Goal: Check status: Check status

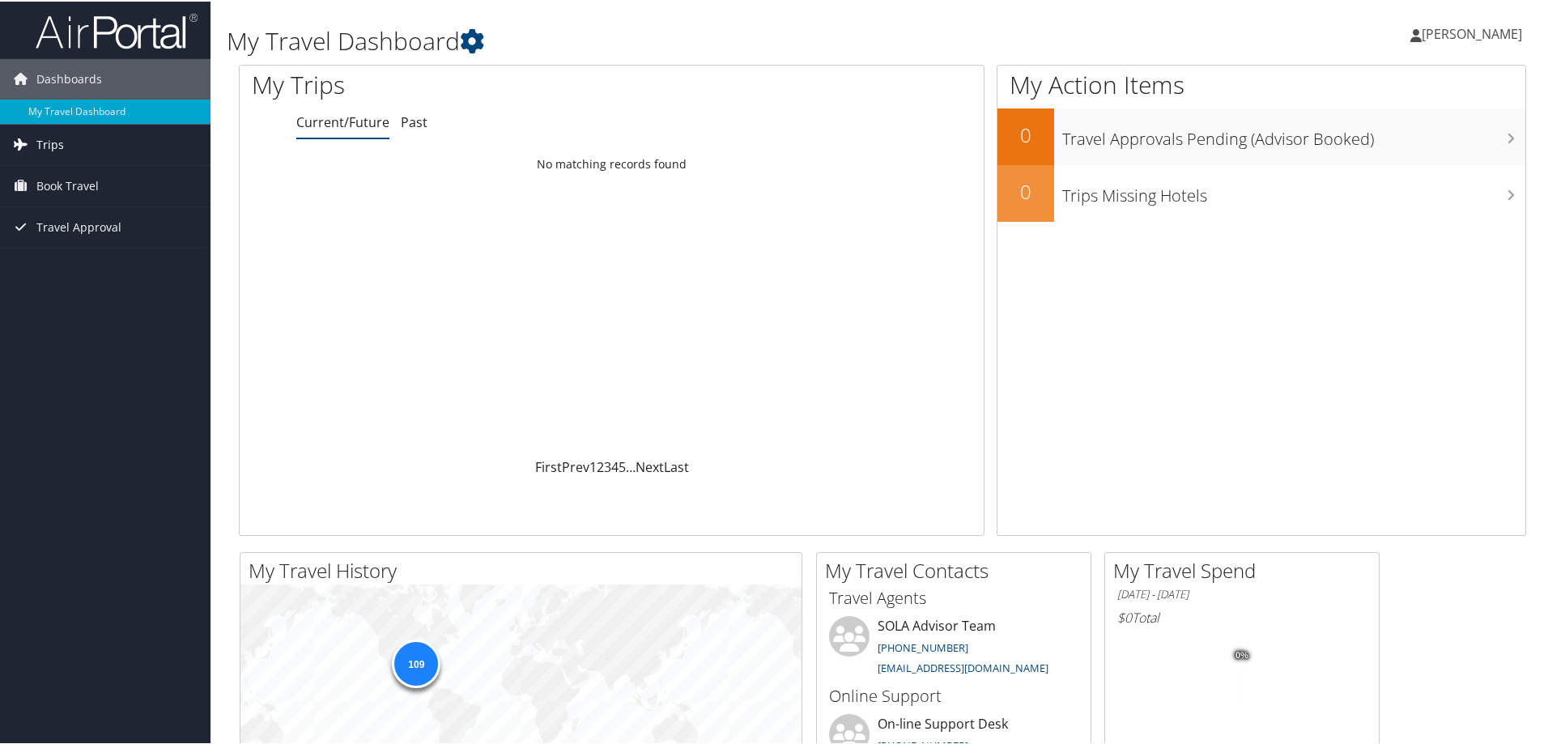
click at [56, 145] on span "Trips" at bounding box center [50, 143] width 28 height 40
click at [92, 174] on link "Current/Future Trips" at bounding box center [105, 176] width 211 height 24
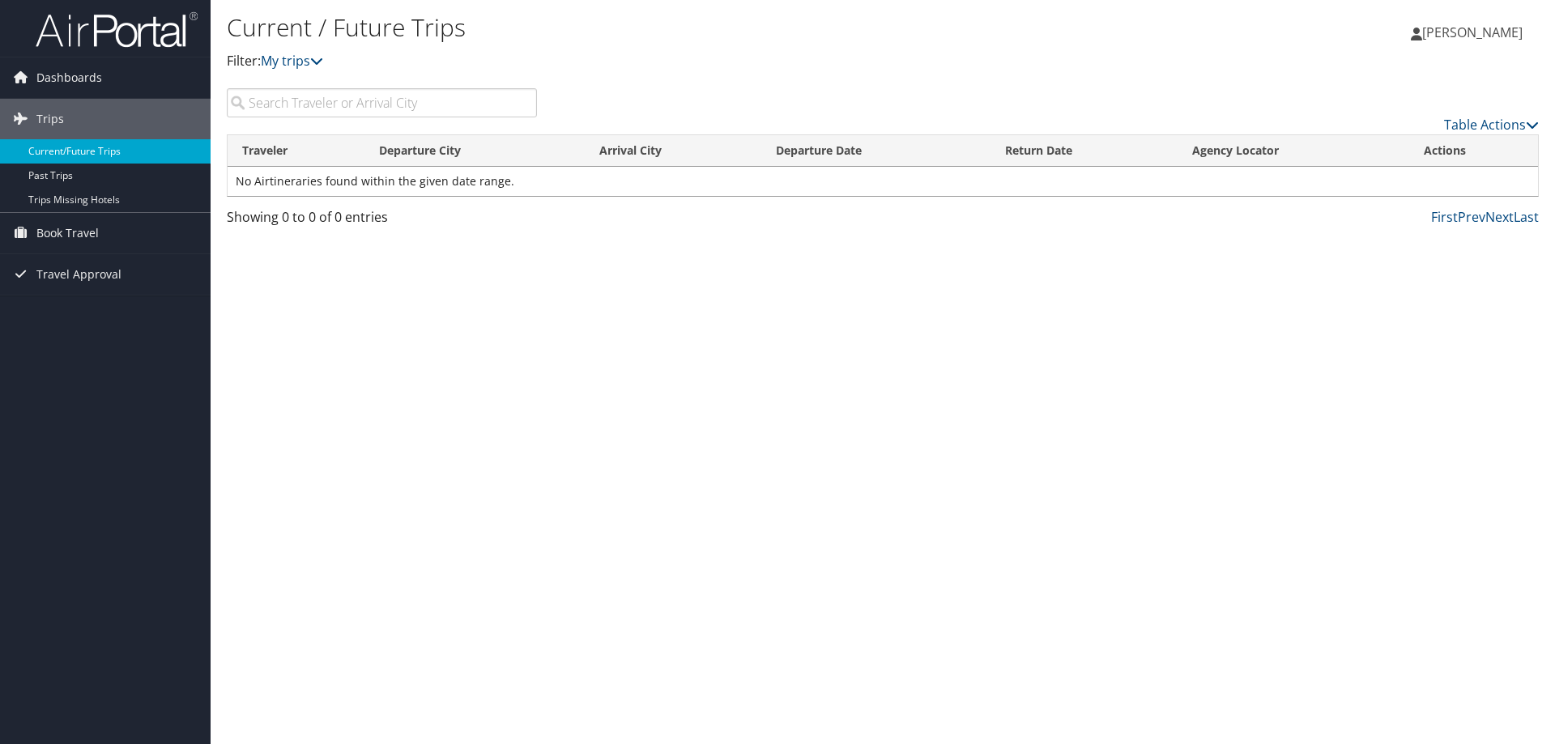
click at [81, 144] on link "Current/Future Trips" at bounding box center [105, 151] width 211 height 24
click at [87, 273] on span "Travel Approval" at bounding box center [78, 274] width 85 height 40
click at [92, 87] on span "Dashboards" at bounding box center [69, 77] width 66 height 40
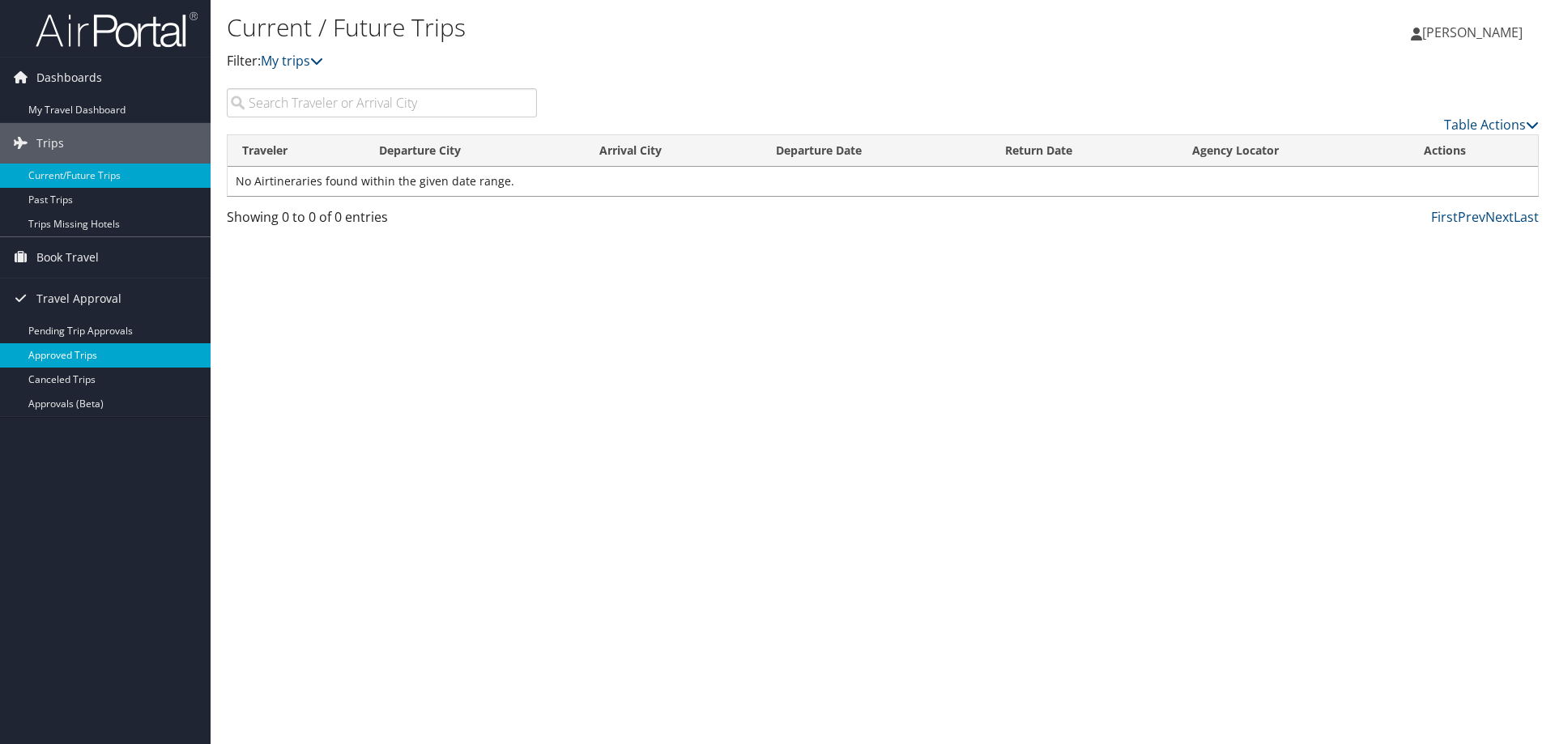
click at [62, 350] on link "Approved Trips" at bounding box center [105, 355] width 211 height 24
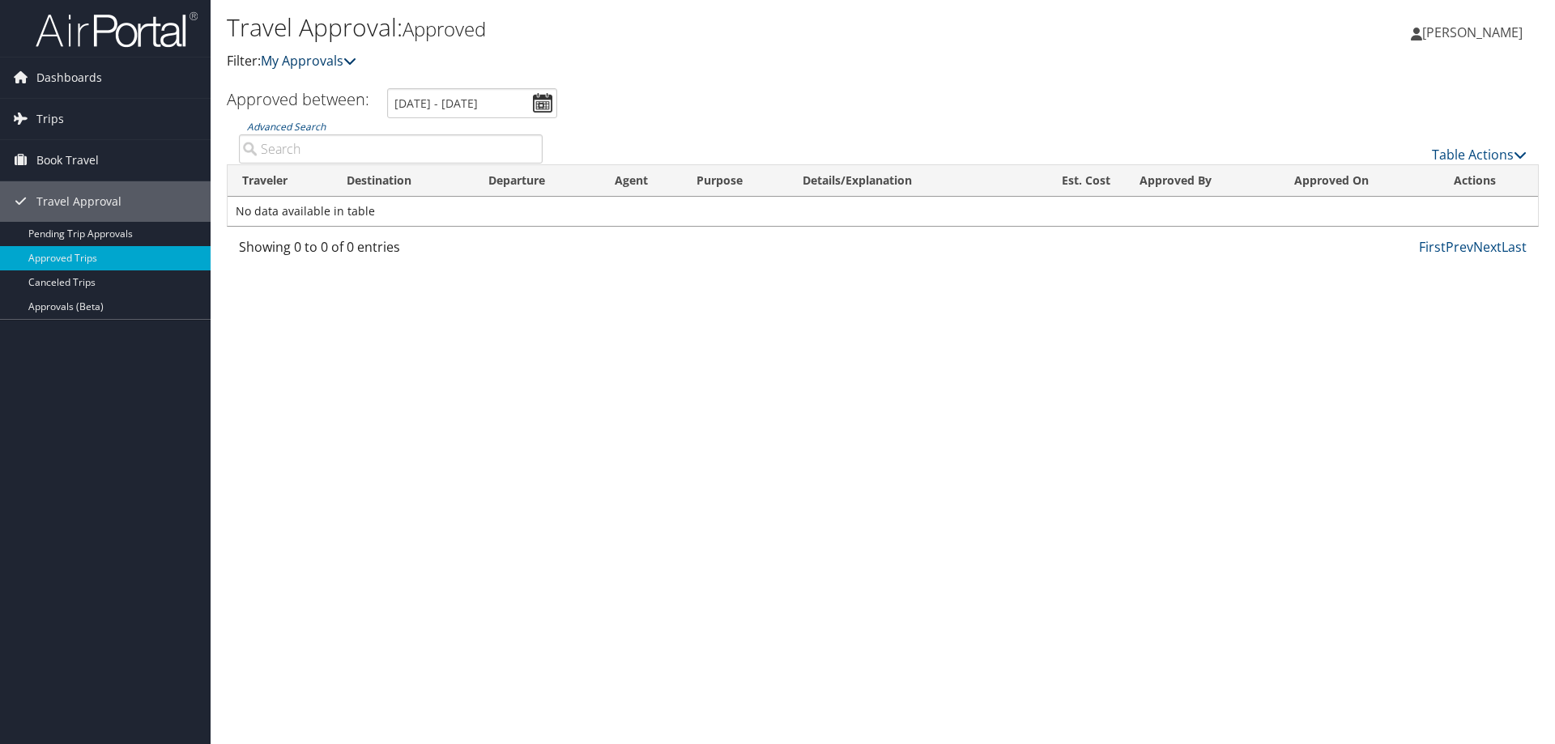
click at [350, 61] on icon at bounding box center [349, 60] width 13 height 13
click at [540, 103] on input "7/11/2025 - 8/11/2025" at bounding box center [472, 103] width 170 height 30
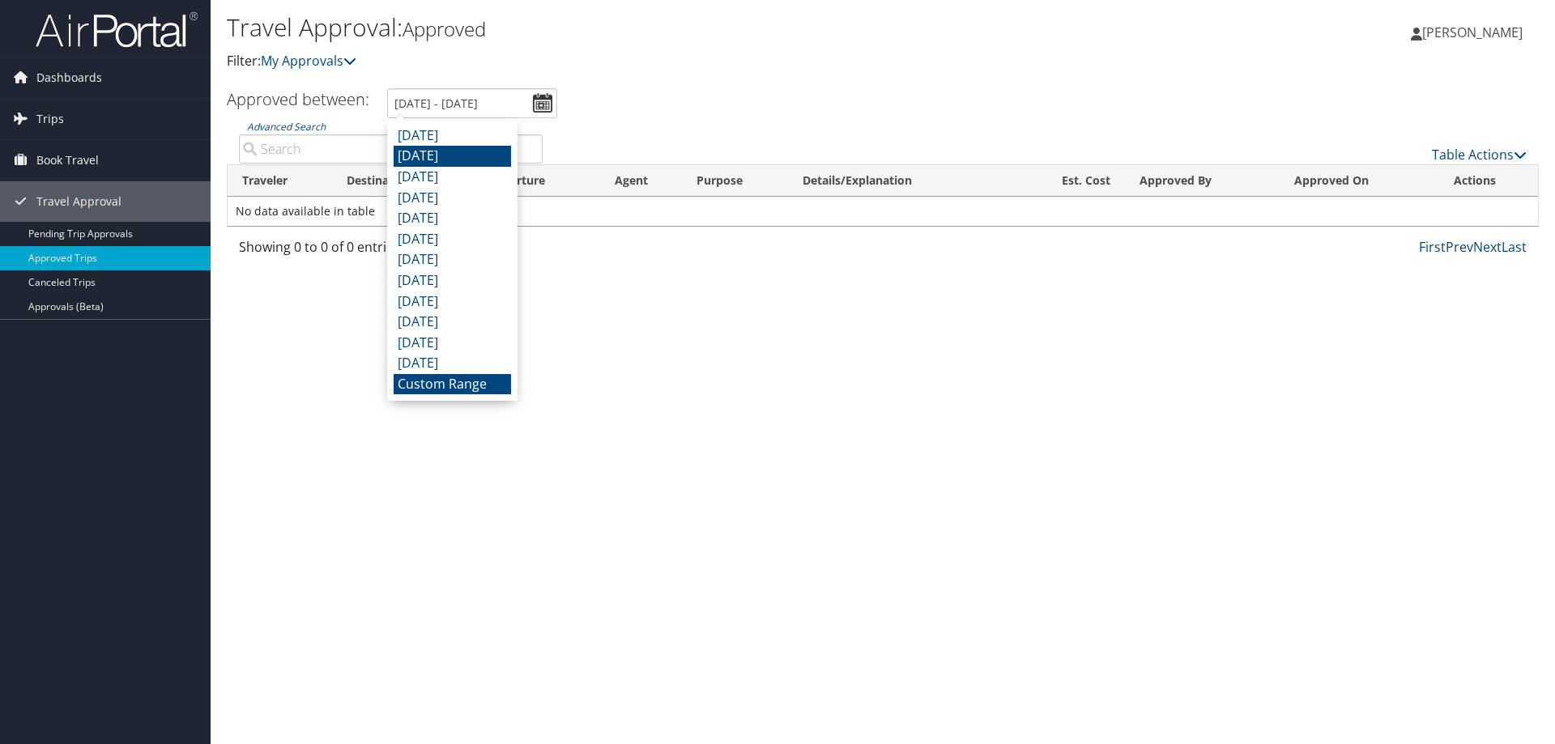
click at [440, 151] on li "June 2025" at bounding box center [452, 156] width 117 height 21
click at [543, 105] on input "6/1/2025 - 6/30/2025" at bounding box center [472, 103] width 170 height 30
click at [464, 134] on li "[DATE]" at bounding box center [452, 136] width 117 height 21
type input "7/1/2025 - 7/31/2025"
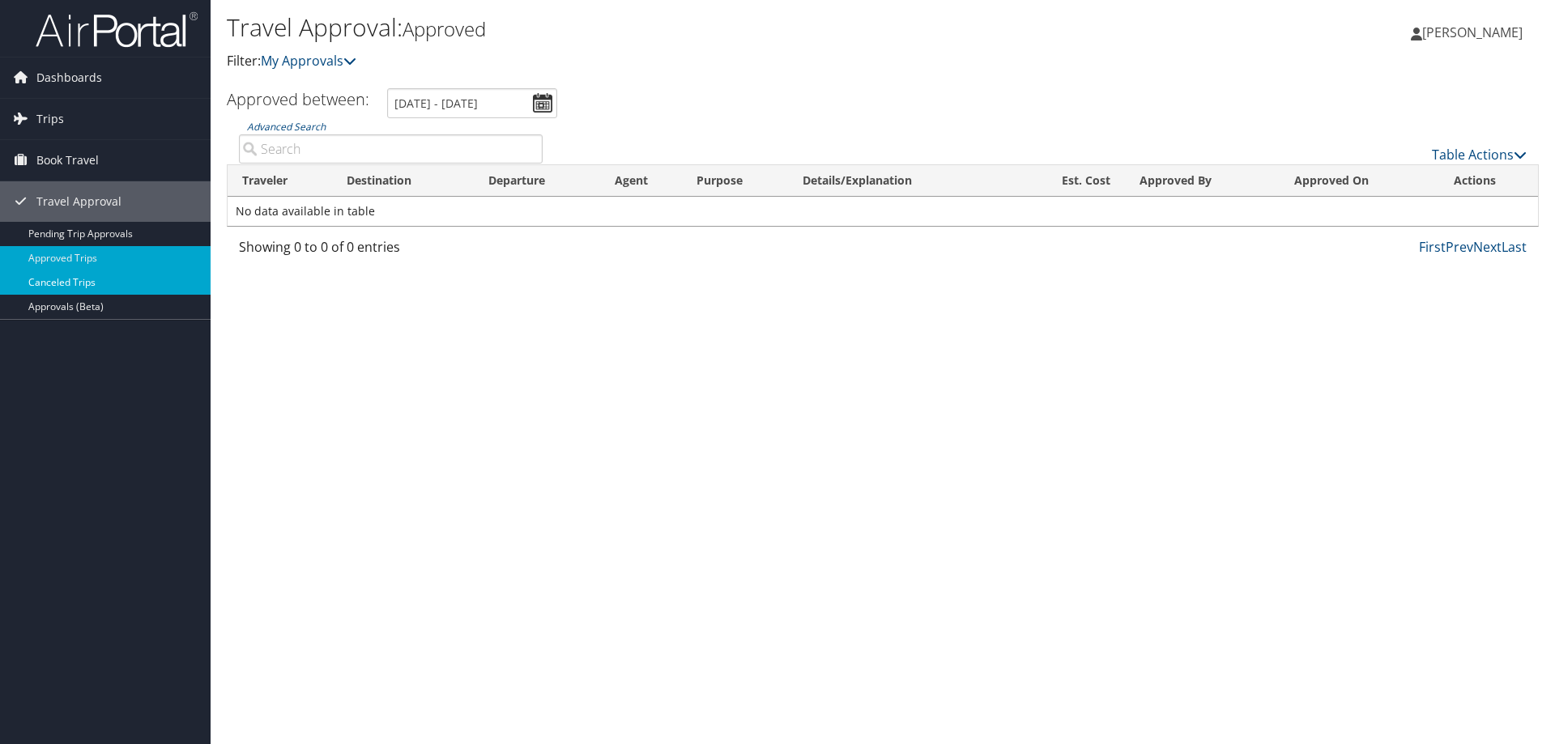
click at [87, 284] on link "Canceled Trips" at bounding box center [105, 282] width 211 height 24
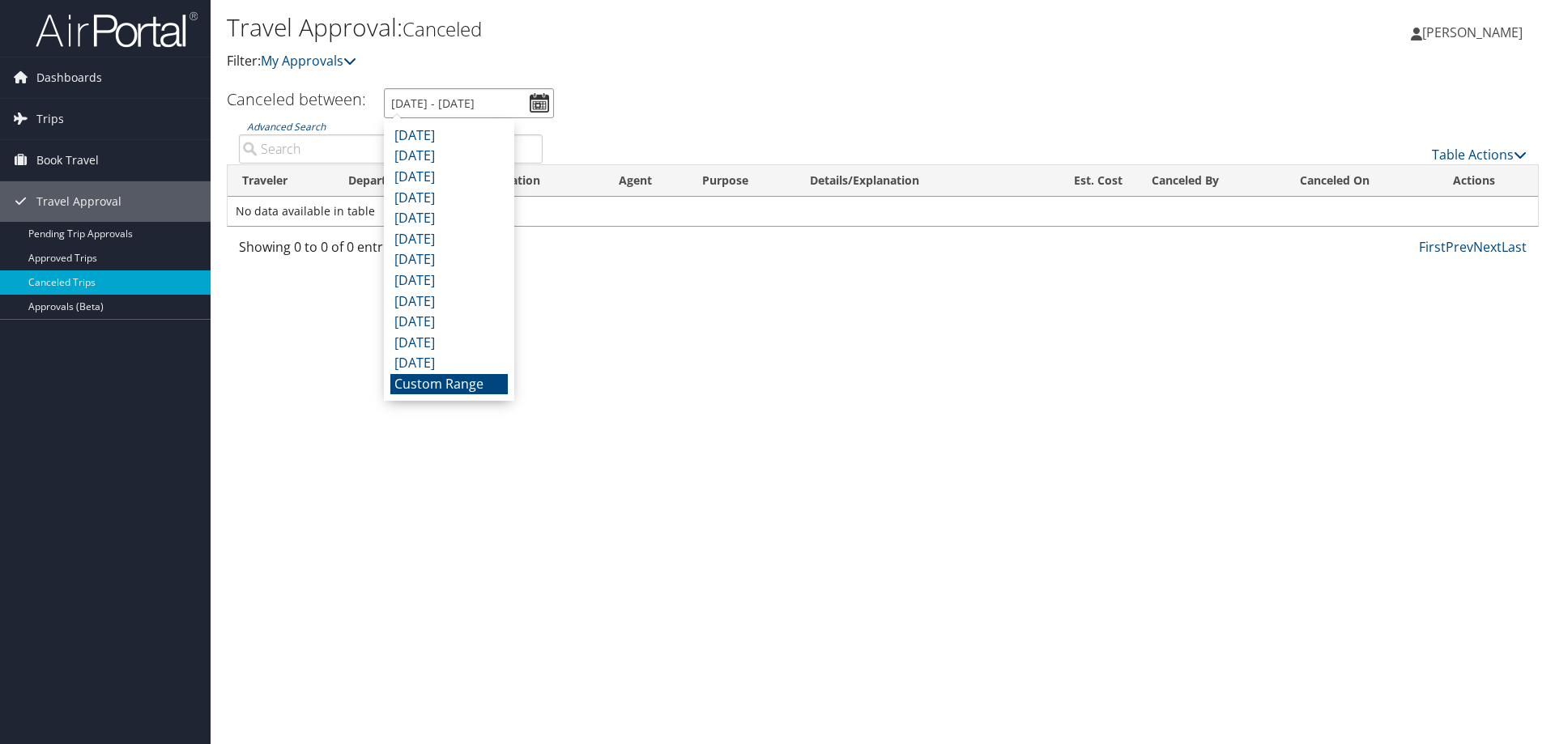
click at [543, 108] on input "[DATE] - [DATE]" at bounding box center [469, 103] width 170 height 30
click at [422, 153] on li "[DATE]" at bounding box center [448, 156] width 117 height 21
type input "[DATE] - [DATE]"
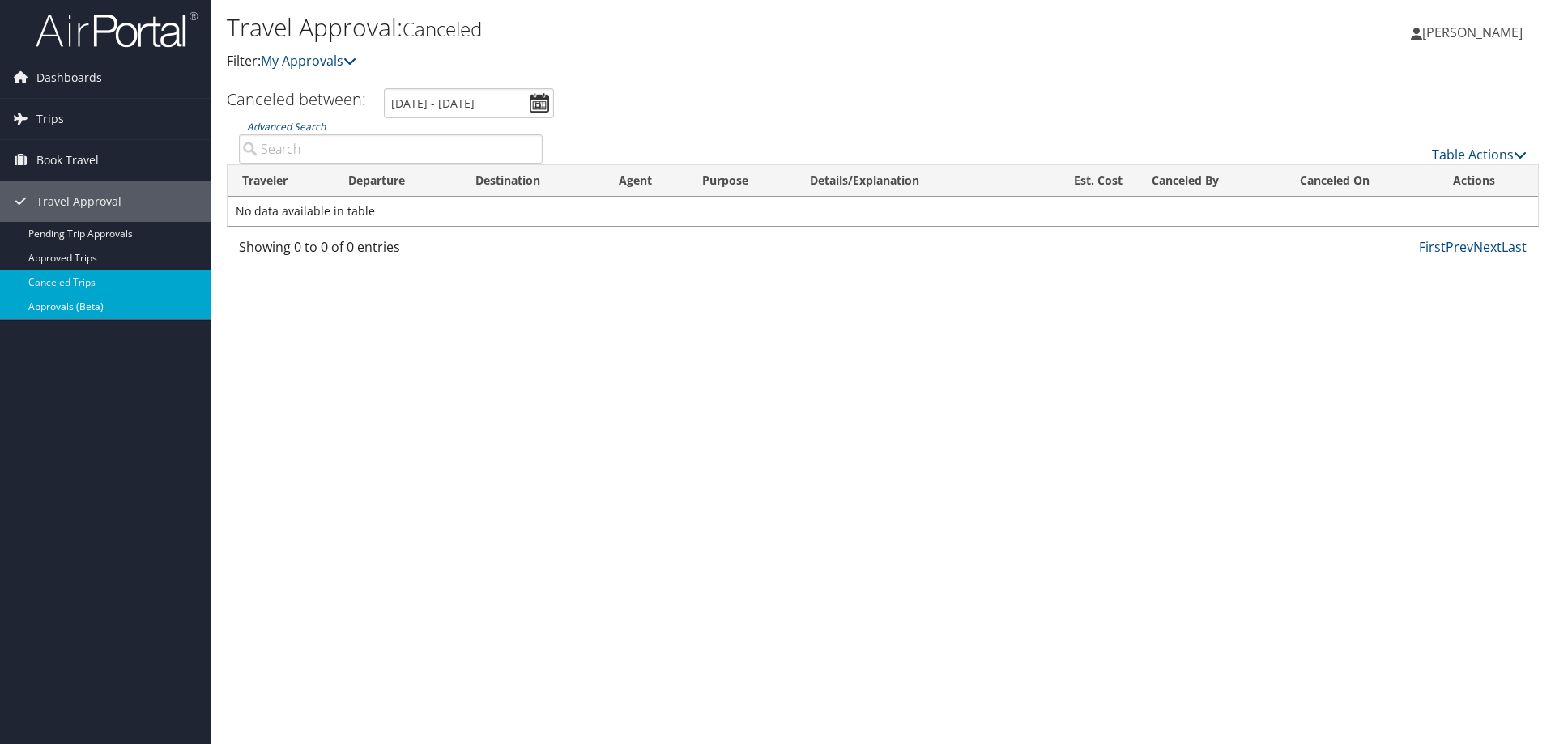
click at [84, 308] on link "Approvals (Beta)" at bounding box center [105, 307] width 211 height 24
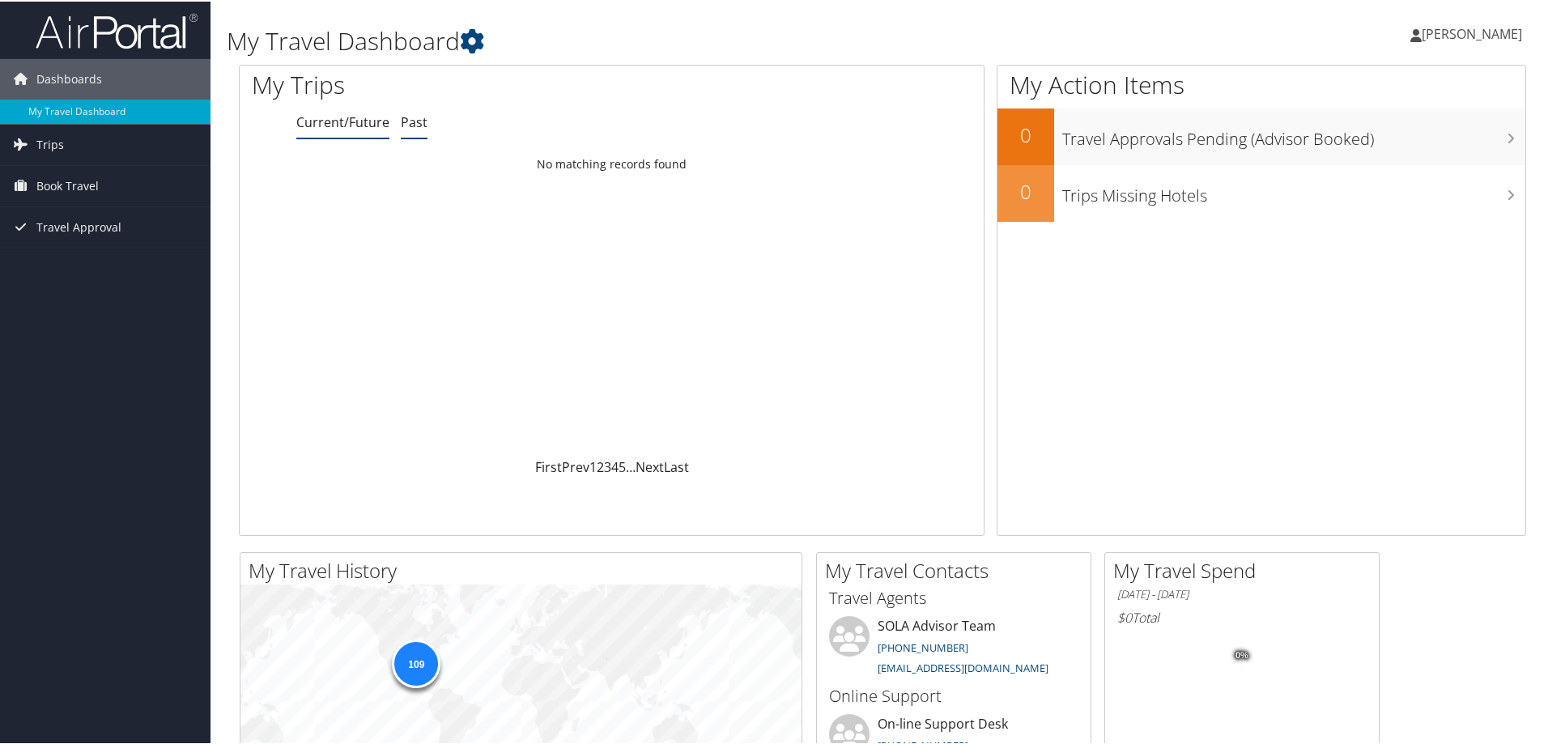
click at [402, 121] on link "Past" at bounding box center [414, 121] width 27 height 18
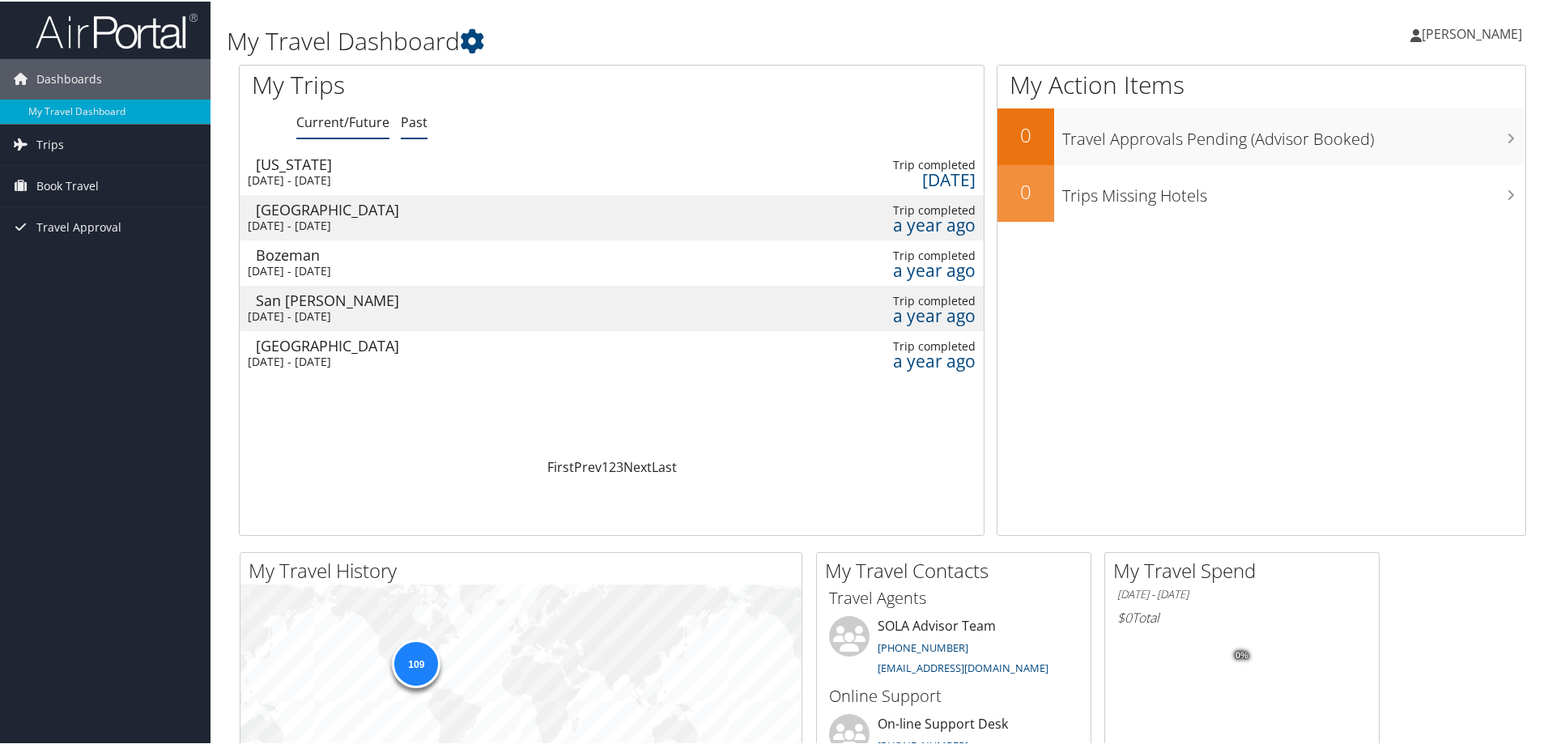
click at [326, 125] on link "Current/Future" at bounding box center [342, 121] width 93 height 18
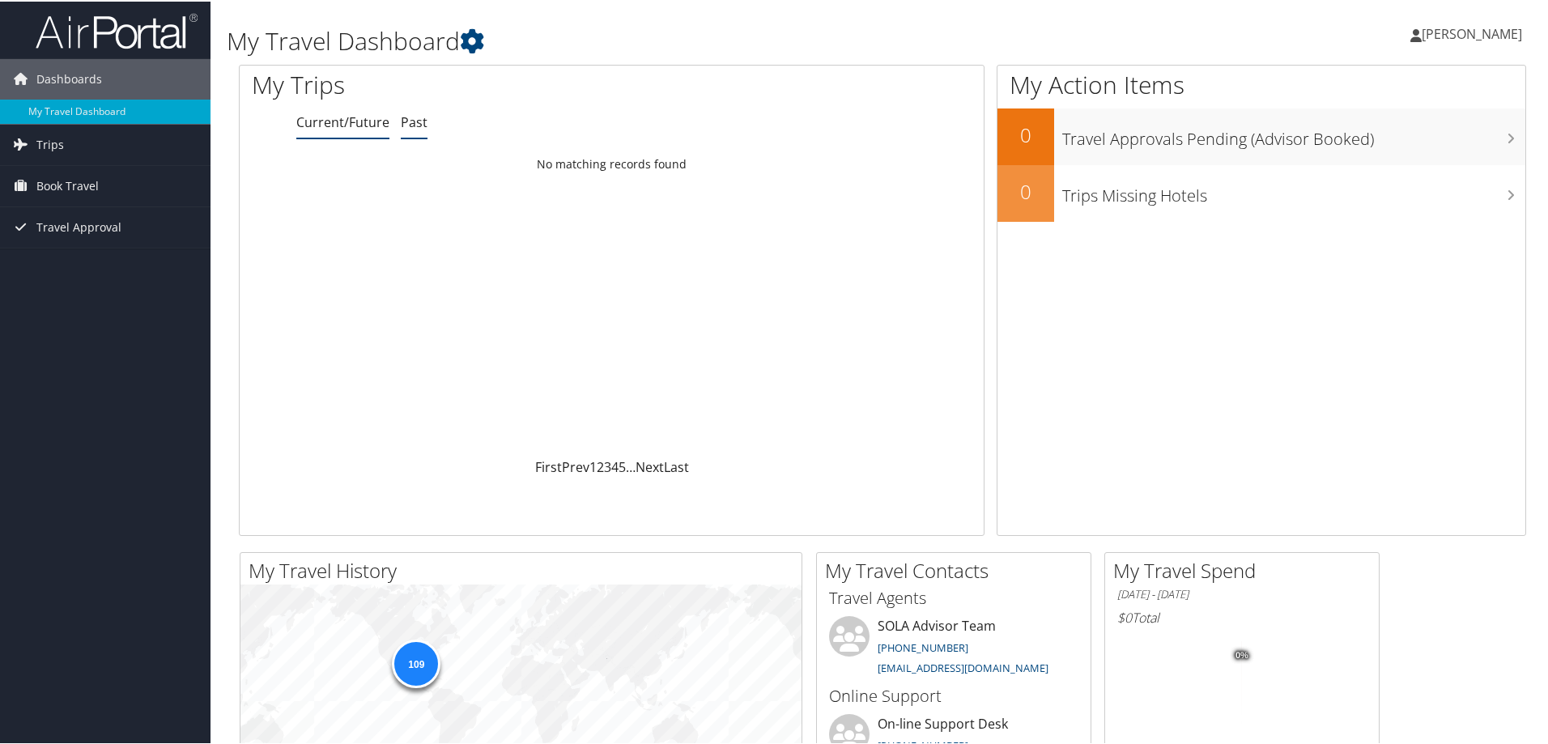
click at [412, 117] on link "Past" at bounding box center [414, 121] width 27 height 18
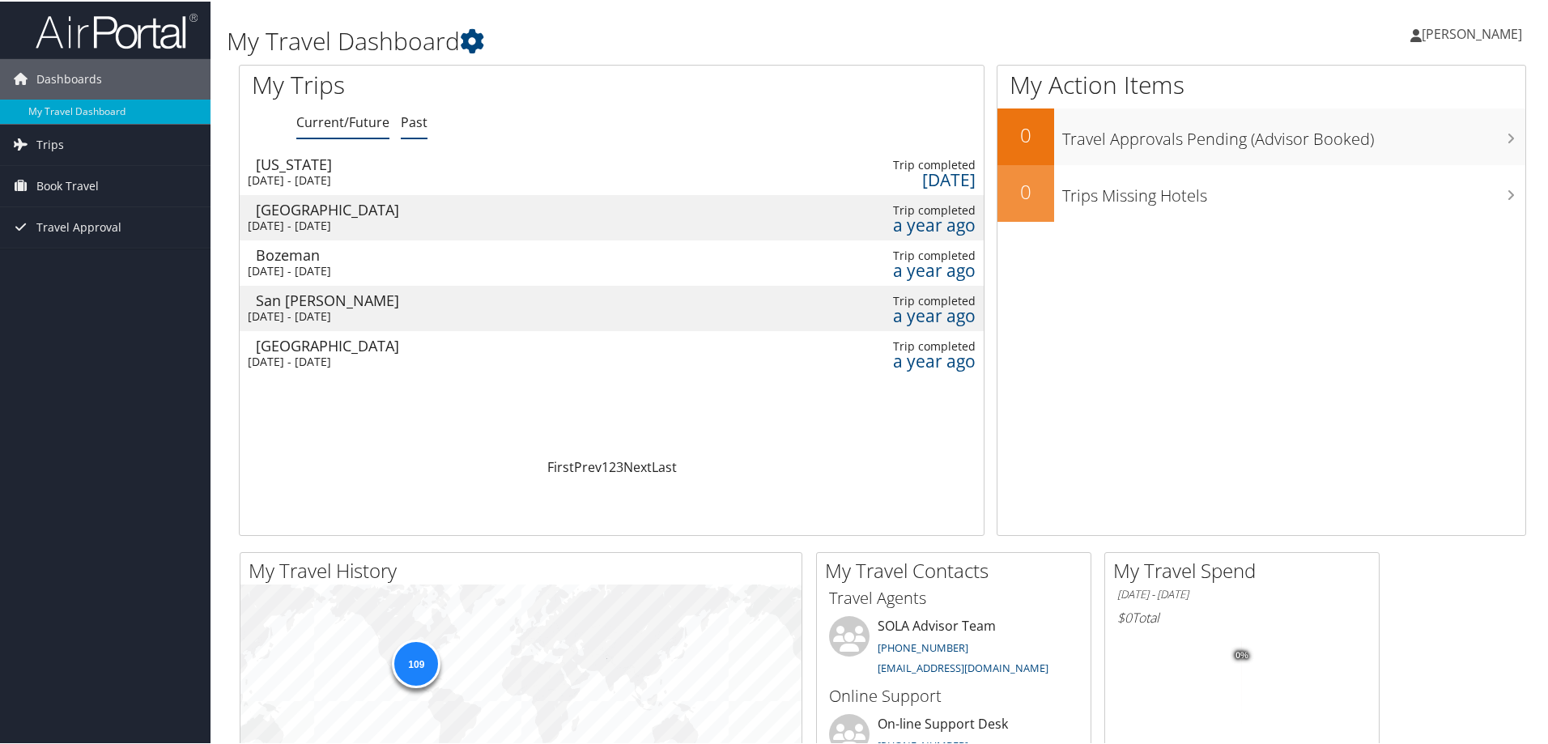
click at [329, 124] on link "Current/Future" at bounding box center [342, 121] width 93 height 18
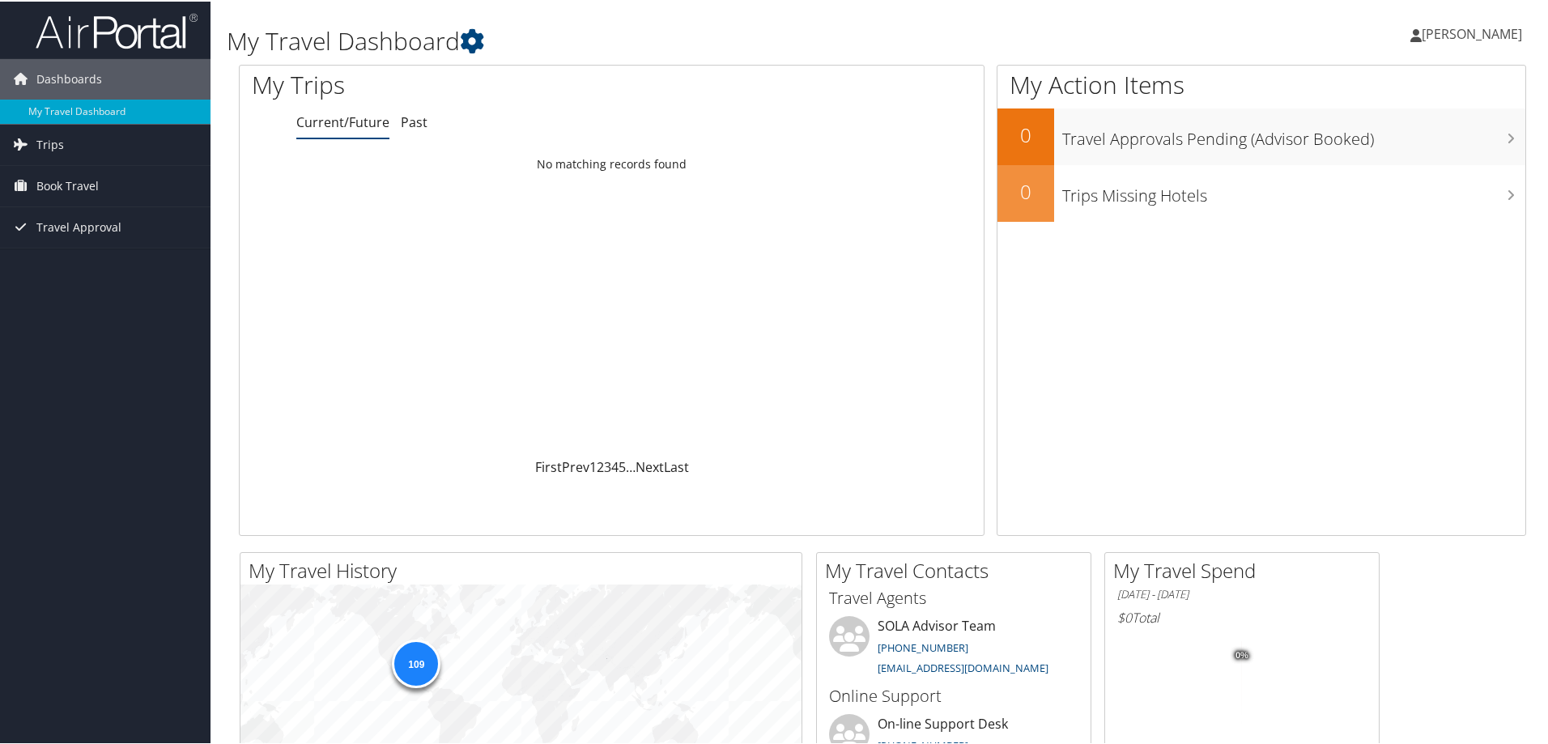
click at [353, 125] on link "Current/Future" at bounding box center [342, 121] width 93 height 18
click at [108, 232] on span "Travel Approval" at bounding box center [78, 226] width 85 height 40
click at [85, 277] on link "Approved Trips" at bounding box center [105, 282] width 211 height 24
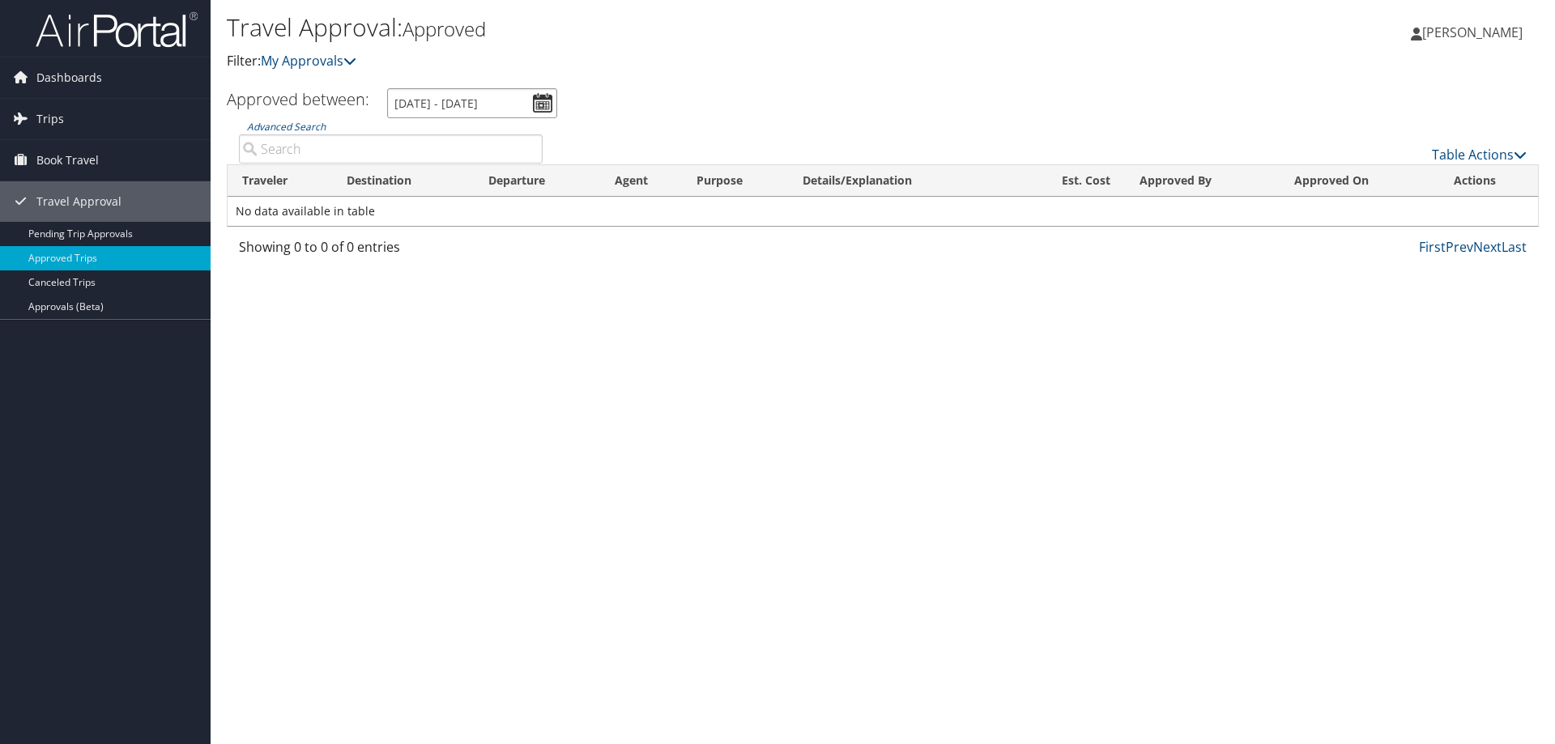
click at [556, 102] on input "[DATE] - [DATE]" at bounding box center [472, 103] width 170 height 30
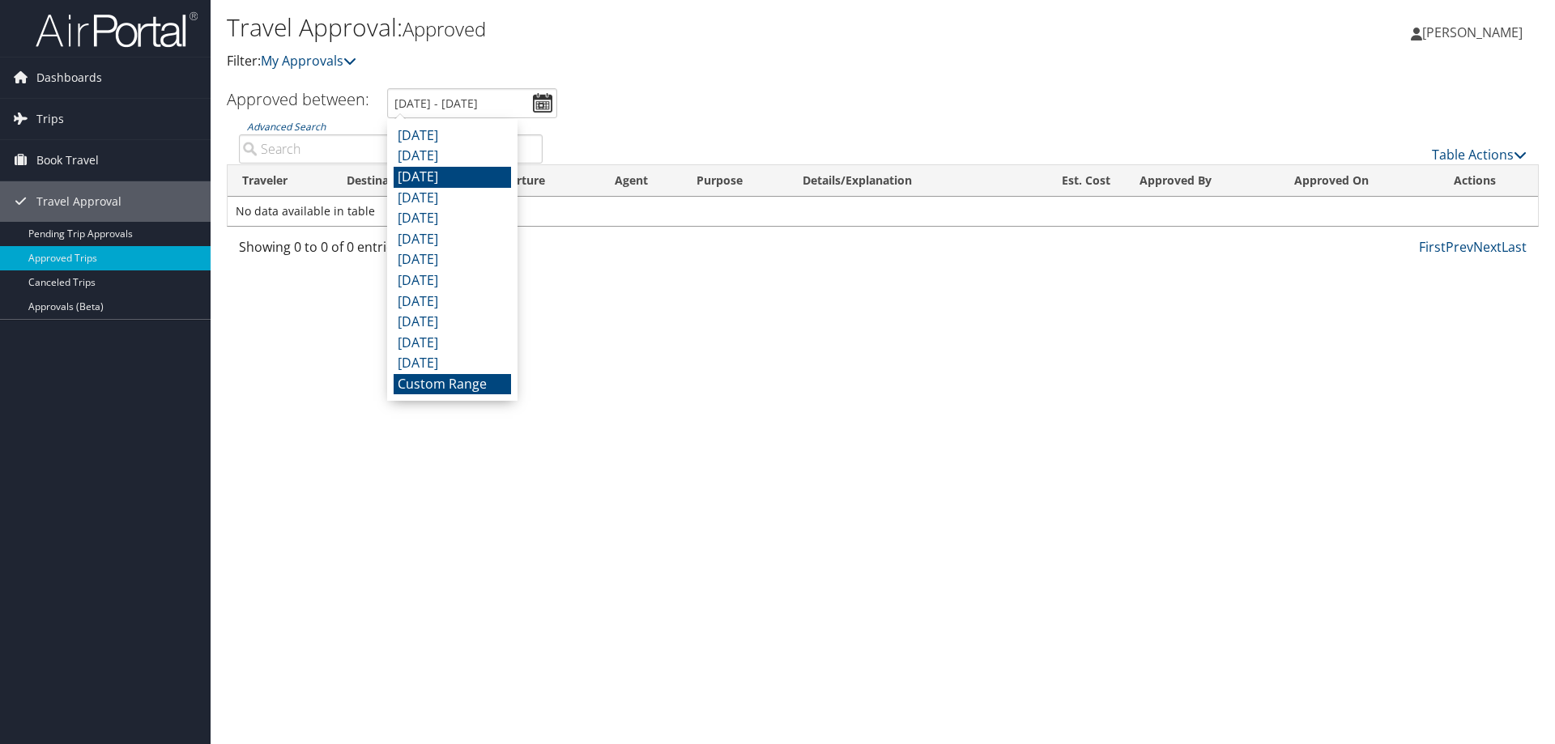
click at [444, 174] on li "[DATE]" at bounding box center [452, 177] width 117 height 21
click at [547, 96] on input "[DATE] - [DATE]" at bounding box center [472, 103] width 170 height 30
click at [452, 155] on li "[DATE]" at bounding box center [452, 156] width 117 height 21
type input "[DATE] - [DATE]"
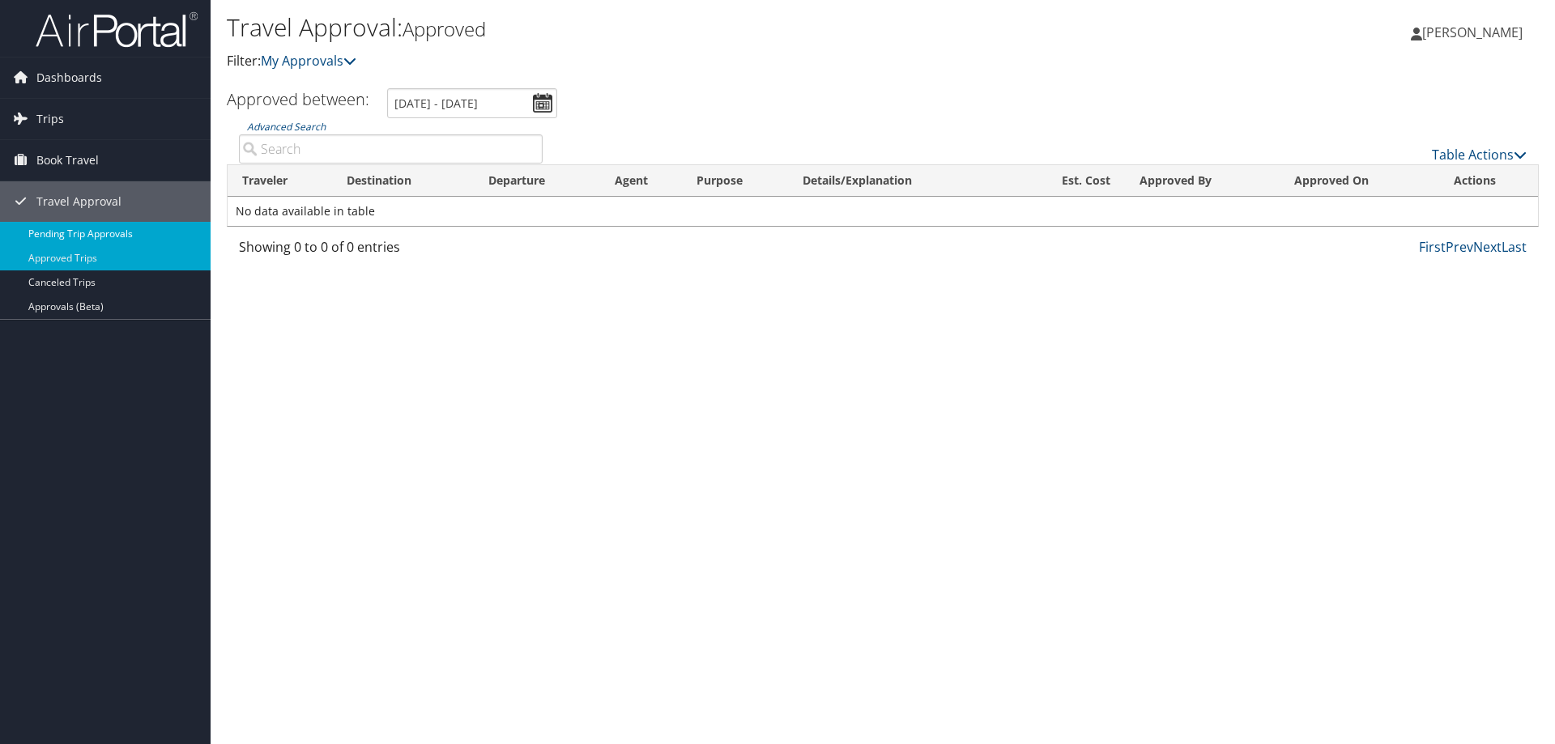
click at [108, 232] on link "Pending Trip Approvals" at bounding box center [105, 234] width 211 height 24
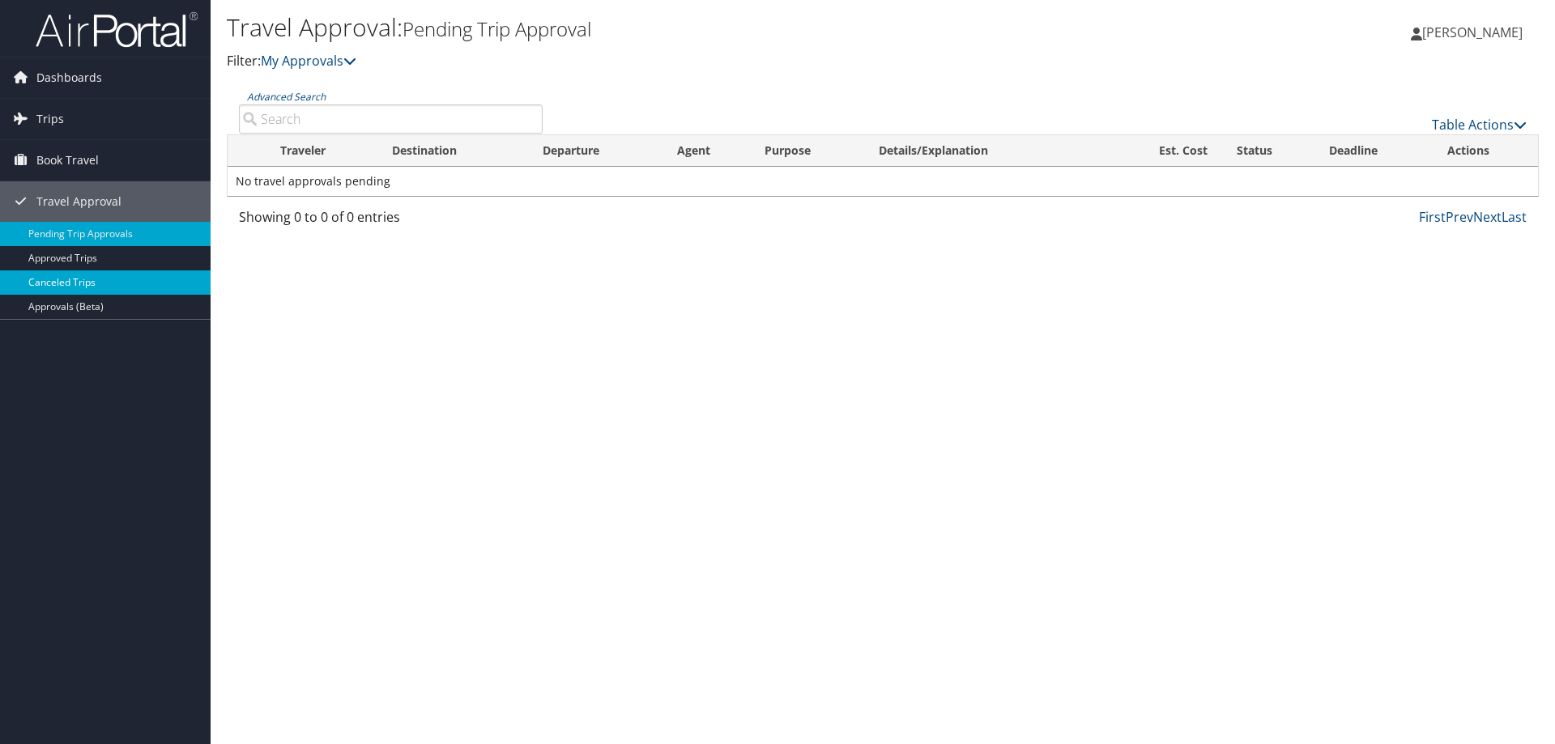
click at [77, 281] on link "Canceled Trips" at bounding box center [105, 282] width 211 height 24
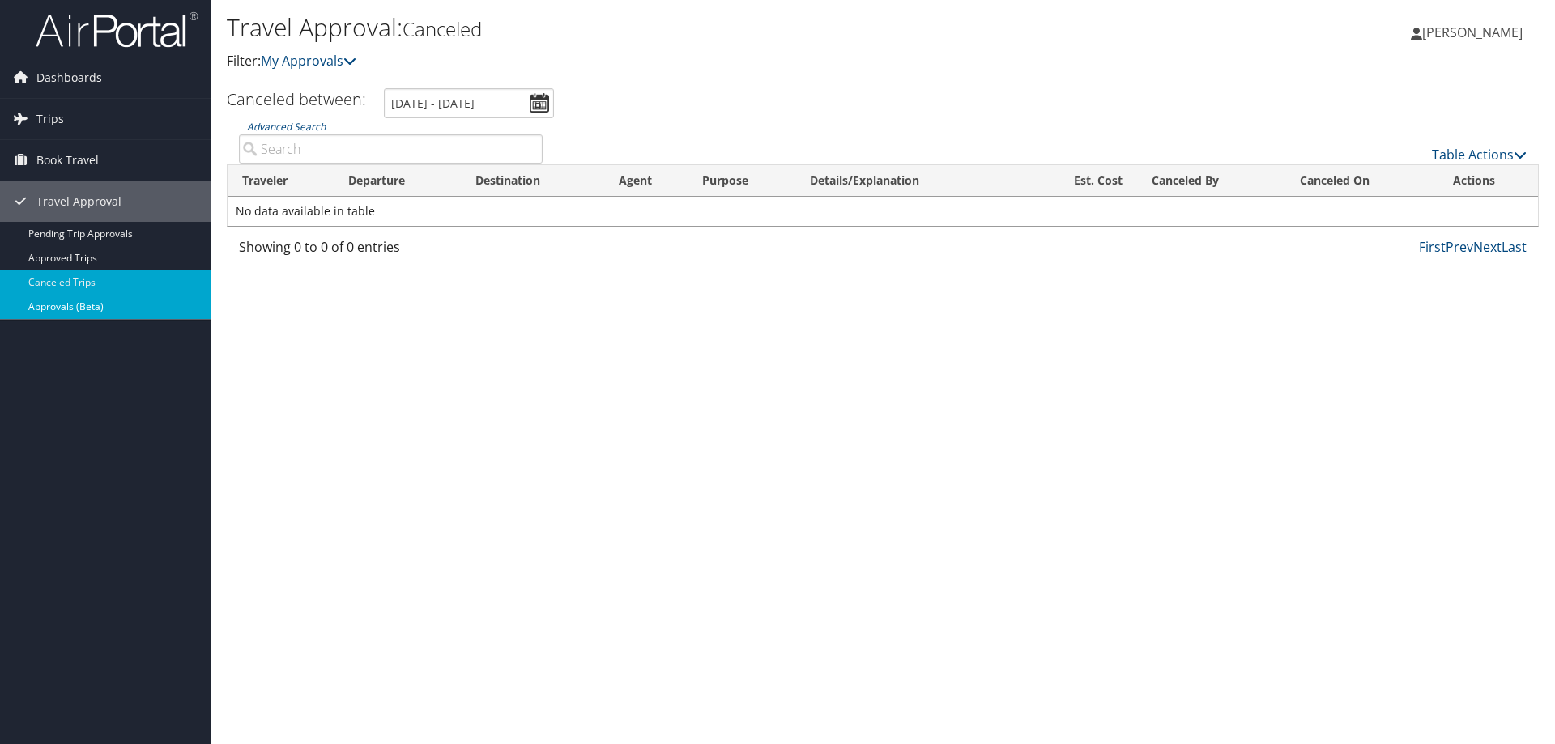
click at [73, 303] on link "Approvals (Beta)" at bounding box center [105, 307] width 211 height 24
